Goal: Information Seeking & Learning: Learn about a topic

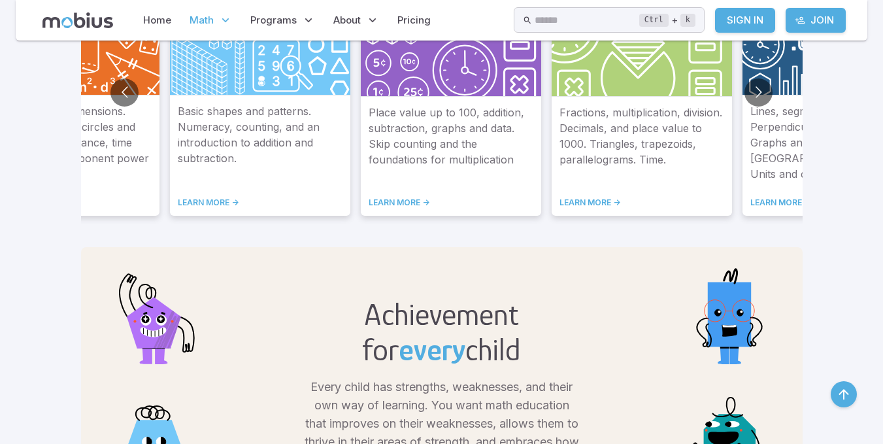
scroll to position [869, 0]
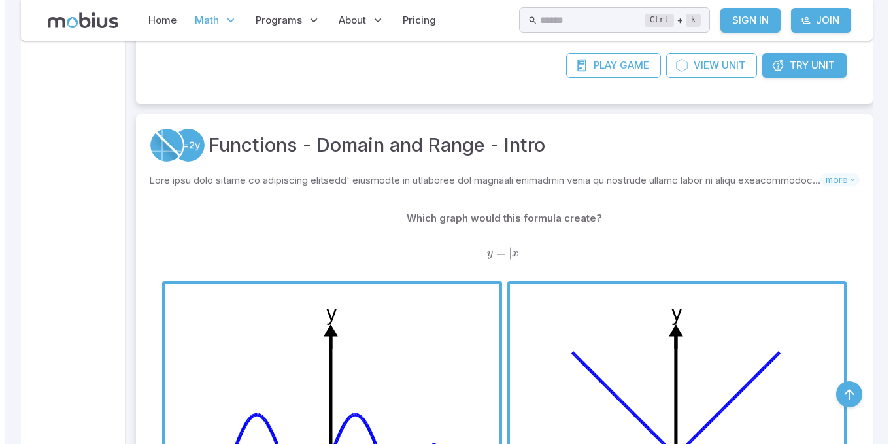
scroll to position [7223, 0]
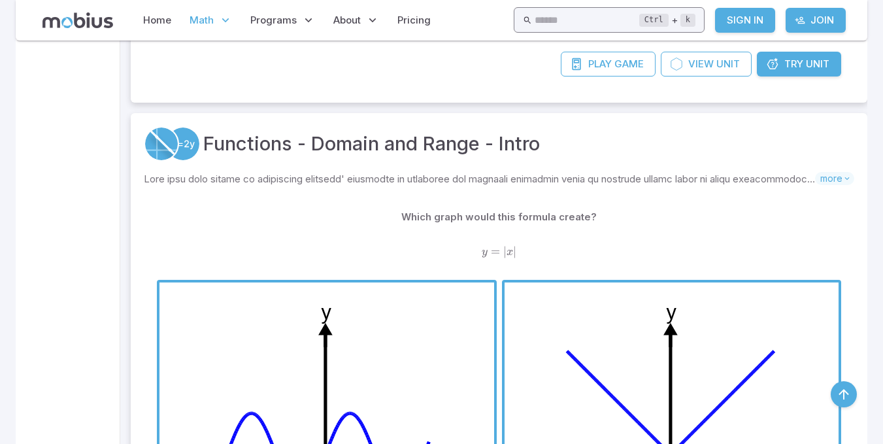
click at [566, 14] on input "text" at bounding box center [587, 20] width 105 height 26
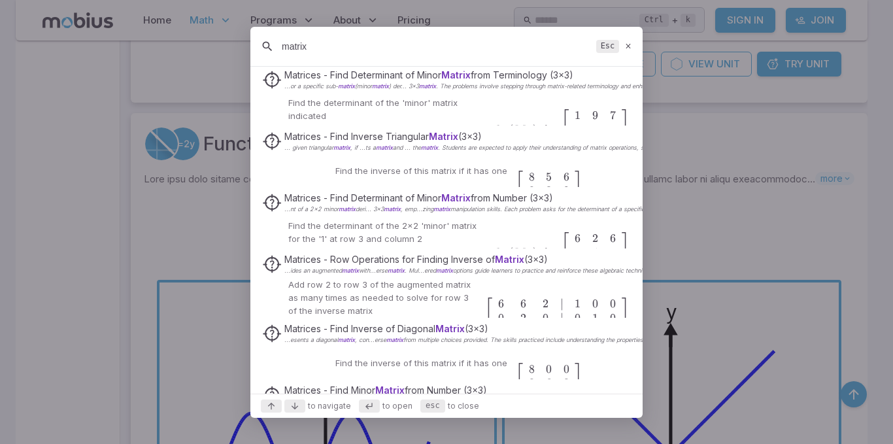
scroll to position [364, 0]
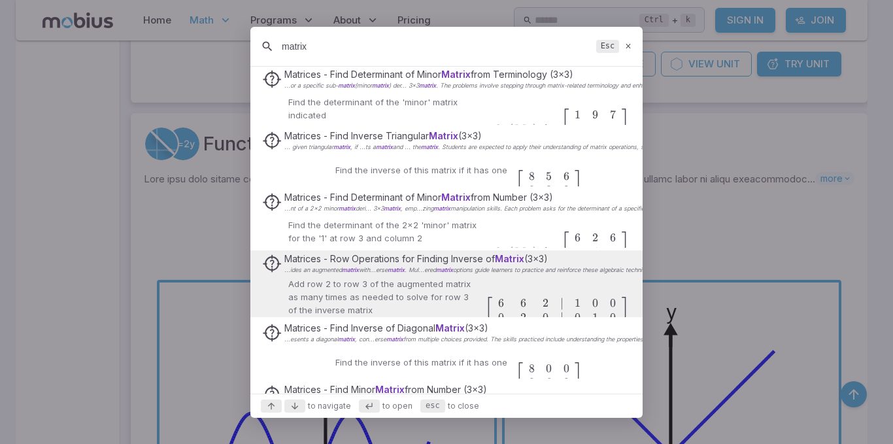
type input "matrix"
click at [499, 295] on div "[ 6 6 2 ∣ 1 0 0 0 2 0 ∣ 0 1 0 0 − 8 1 ∣ 0 0 1 ] \left[ {\begin{array} {cccc} 6 …" at bounding box center [558, 318] width 146 height 62
